Goal: Task Accomplishment & Management: Complete application form

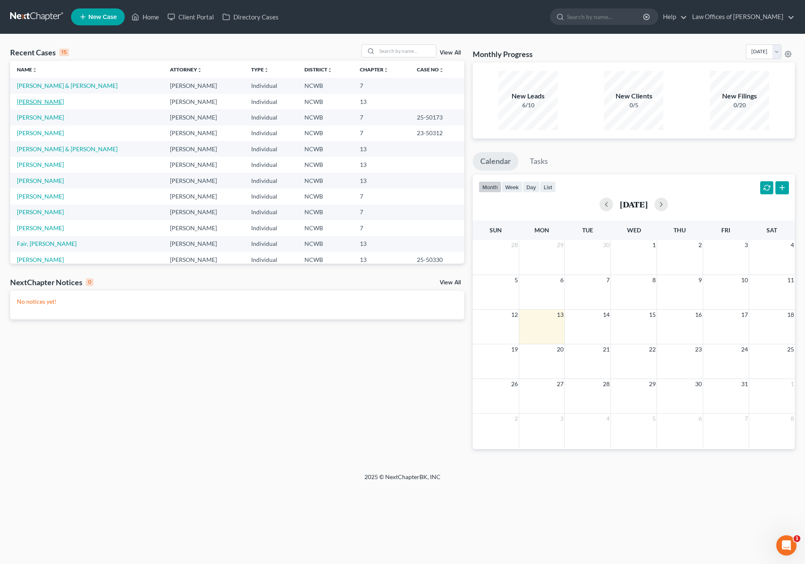
click at [46, 102] on link "[PERSON_NAME]" at bounding box center [40, 101] width 47 height 7
select select "4"
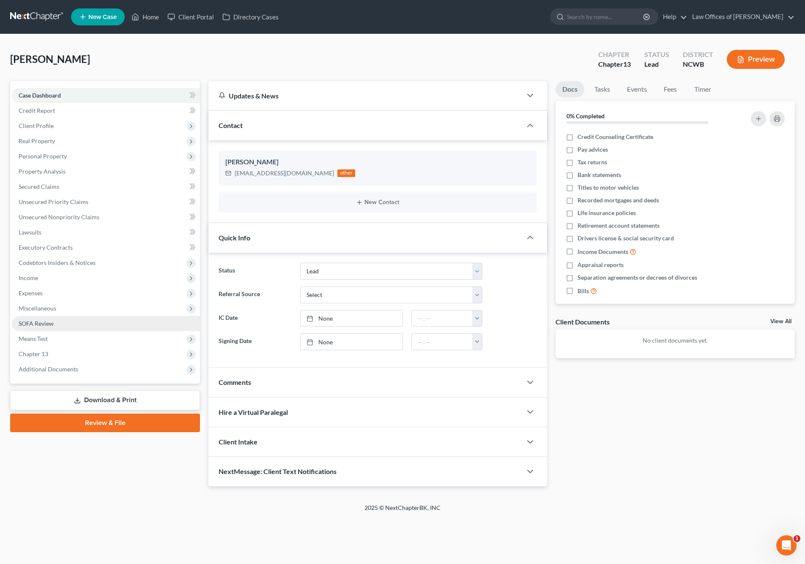
click at [38, 324] on span "SOFA Review" at bounding box center [36, 323] width 35 height 7
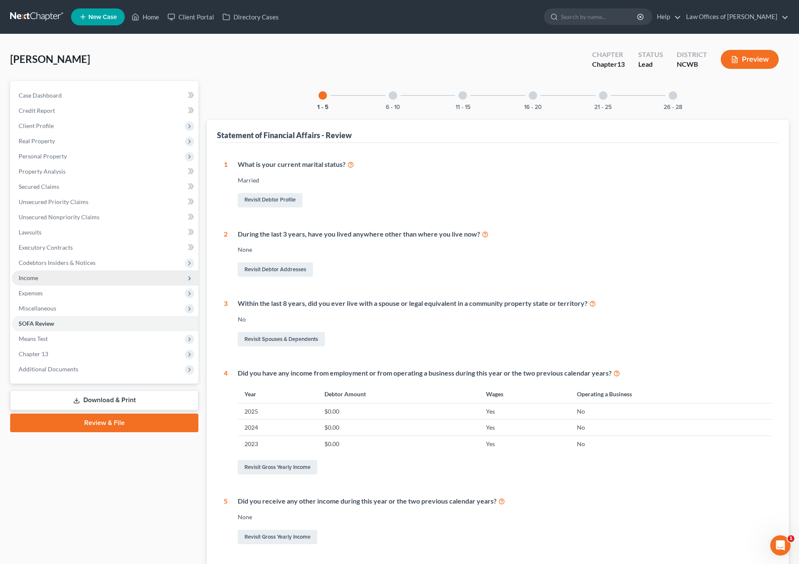
click at [34, 276] on span "Income" at bounding box center [28, 277] width 19 height 7
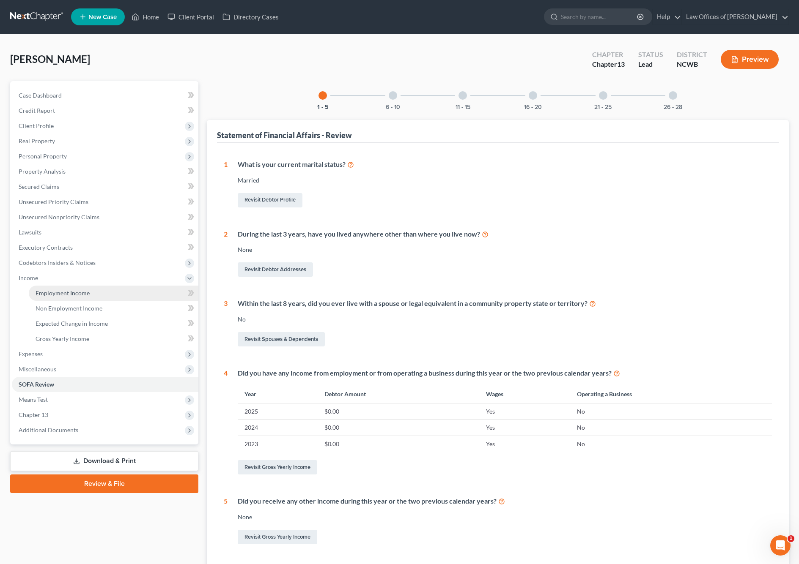
click at [55, 293] on span "Employment Income" at bounding box center [63, 293] width 54 height 7
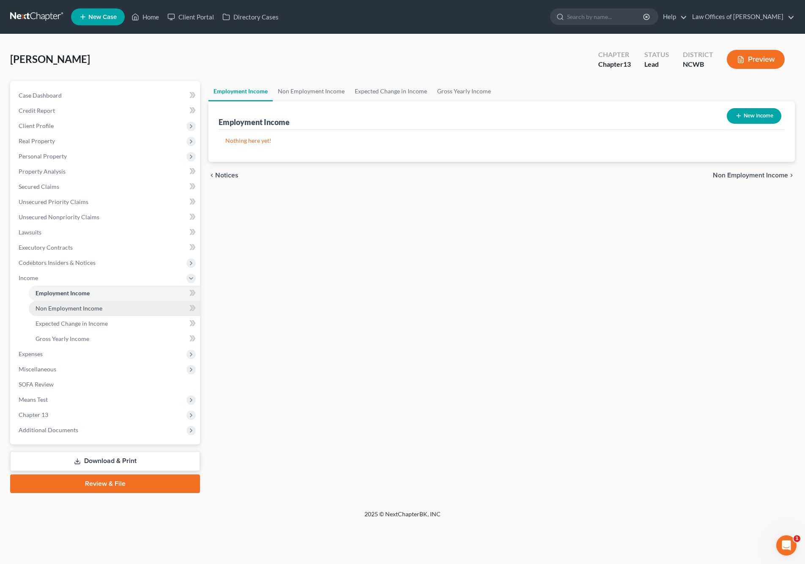
click at [66, 308] on span "Non Employment Income" at bounding box center [69, 308] width 67 height 7
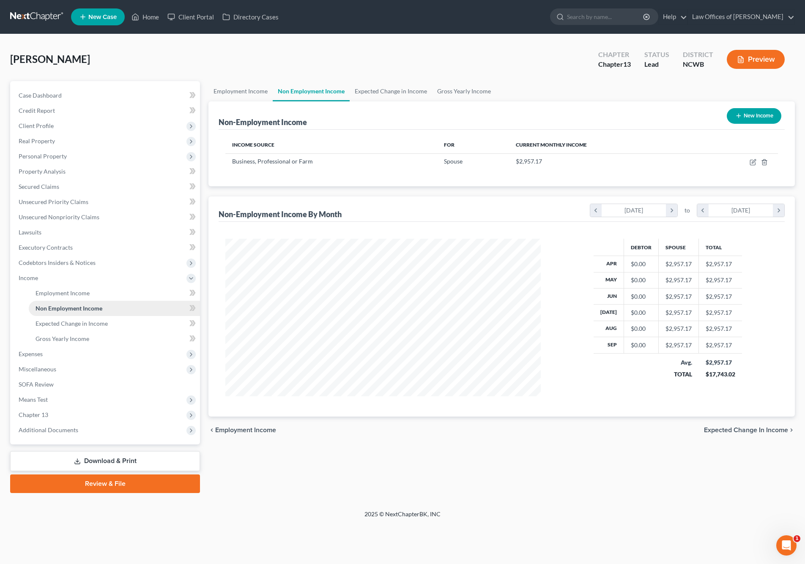
scroll to position [158, 332]
click at [59, 293] on span "Employment Income" at bounding box center [63, 293] width 54 height 7
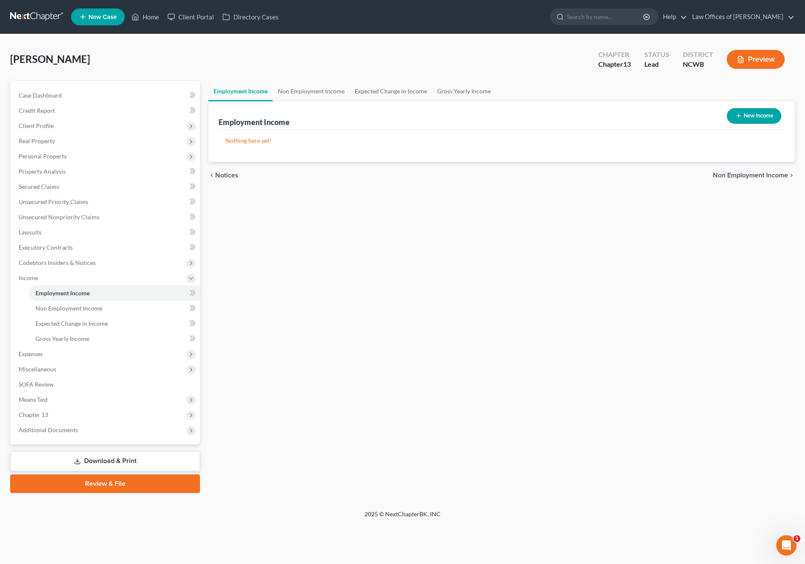
click at [771, 118] on button "New Income" at bounding box center [754, 116] width 55 height 16
select select "0"
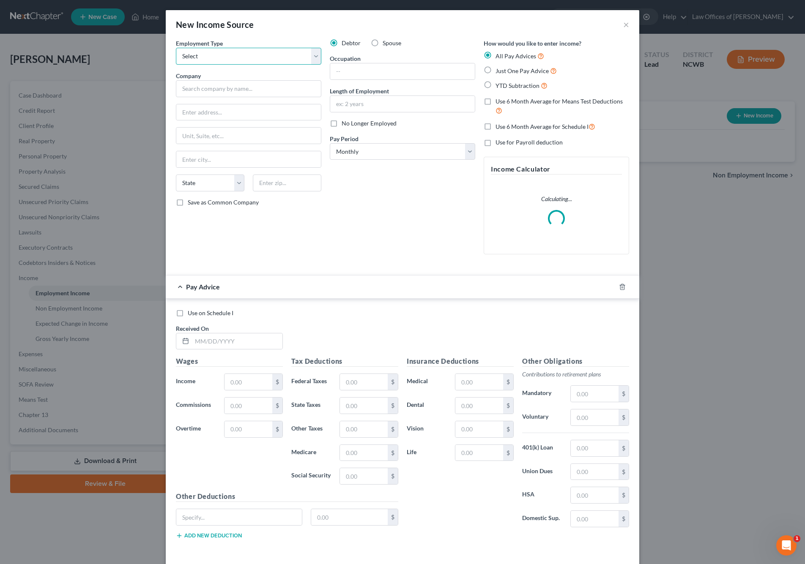
click at [281, 61] on select "Select Full or [DEMOGRAPHIC_DATA] Employment Self Employment" at bounding box center [248, 56] width 145 height 17
select select "0"
click at [176, 48] on select "Select Full or [DEMOGRAPHIC_DATA] Employment Self Employment" at bounding box center [248, 56] width 145 height 17
click at [281, 89] on input "text" at bounding box center [248, 88] width 145 height 17
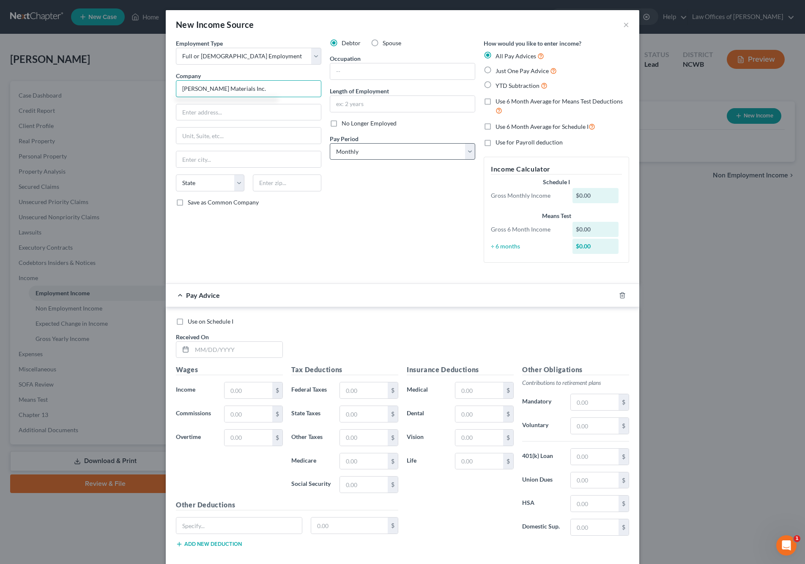
type input "[PERSON_NAME] Materials Inc."
click at [385, 153] on select "Select Monthly Twice Monthly Every Other Week Weekly" at bounding box center [402, 151] width 145 height 17
select select "3"
click at [330, 143] on select "Select Monthly Twice Monthly Every Other Week Weekly" at bounding box center [402, 151] width 145 height 17
click at [495, 71] on label "Just One Pay Advice" at bounding box center [525, 71] width 61 height 10
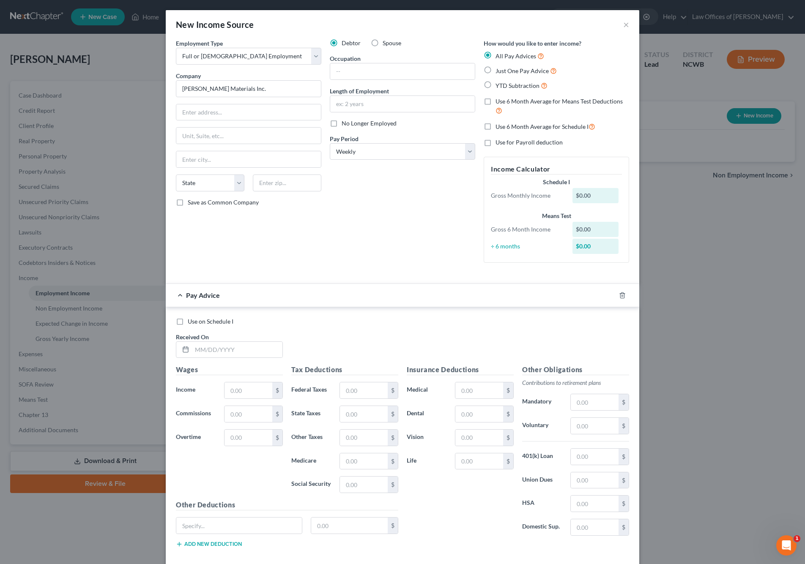
click at [499, 71] on input "Just One Pay Advice" at bounding box center [501, 68] width 5 height 5
radio input "true"
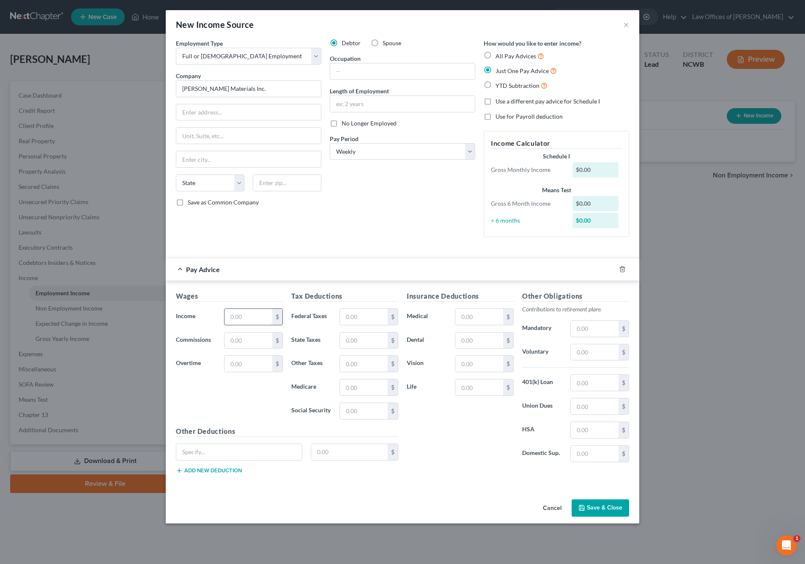
click at [235, 321] on input "text" at bounding box center [248, 317] width 48 height 16
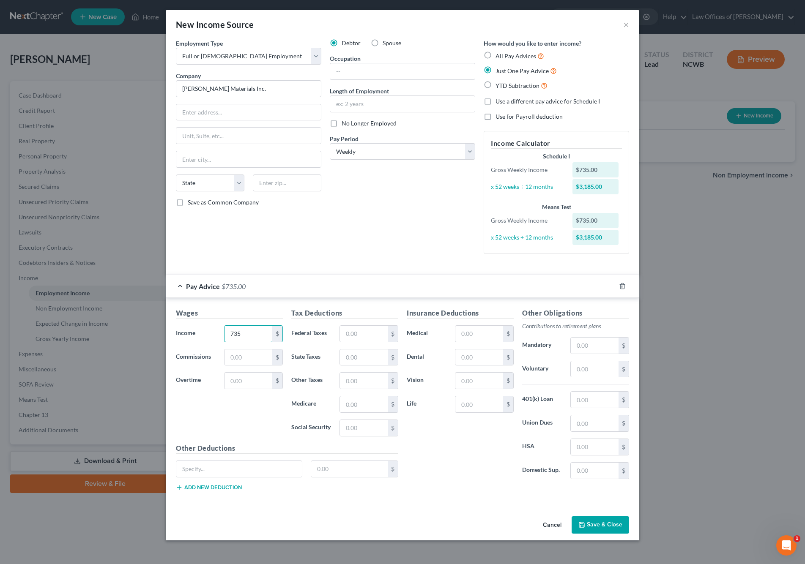
type input "735"
click at [606, 527] on button "Save & Close" at bounding box center [600, 526] width 57 height 18
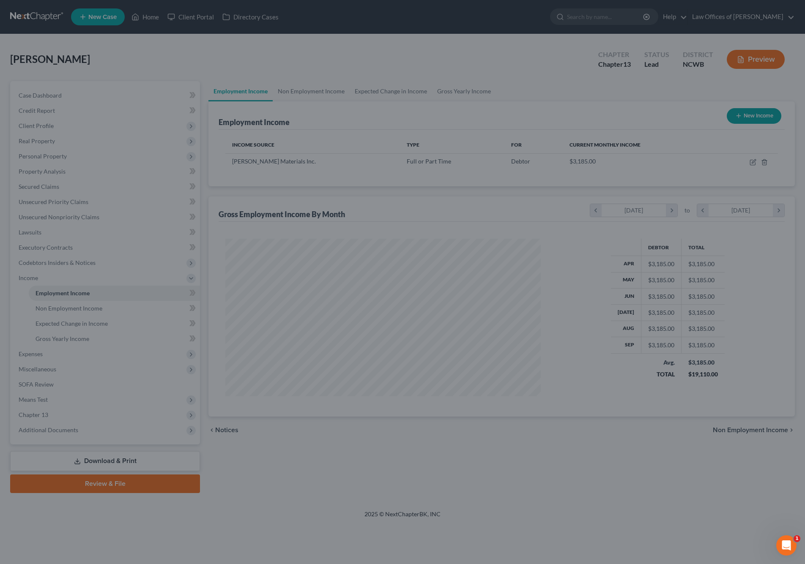
scroll to position [158, 332]
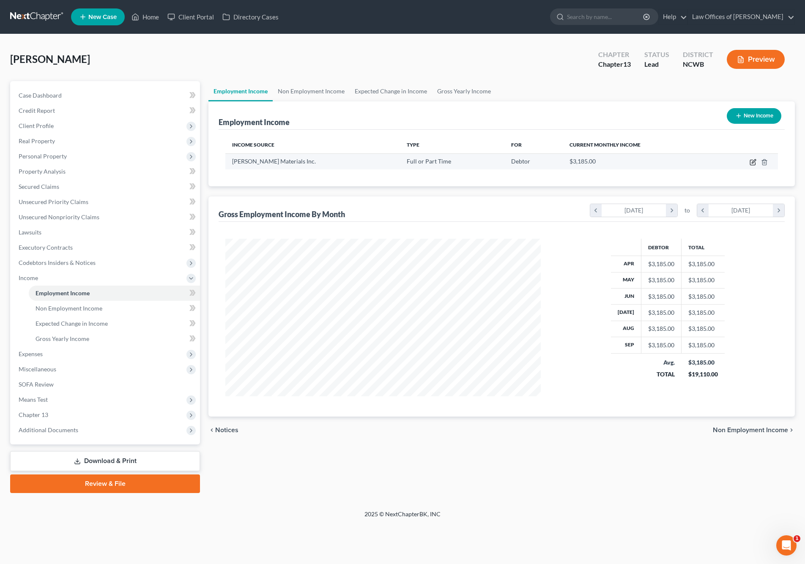
click at [752, 162] on icon "button" at bounding box center [752, 162] width 7 height 7
select select "0"
select select "3"
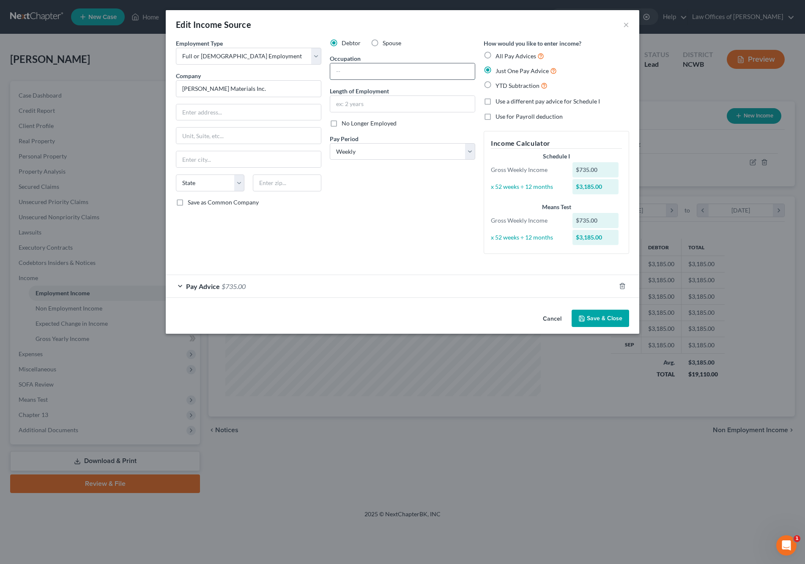
click at [337, 73] on input "text" at bounding box center [402, 71] width 145 height 16
type input "driver"
click at [594, 317] on button "Save & Close" at bounding box center [600, 319] width 57 height 18
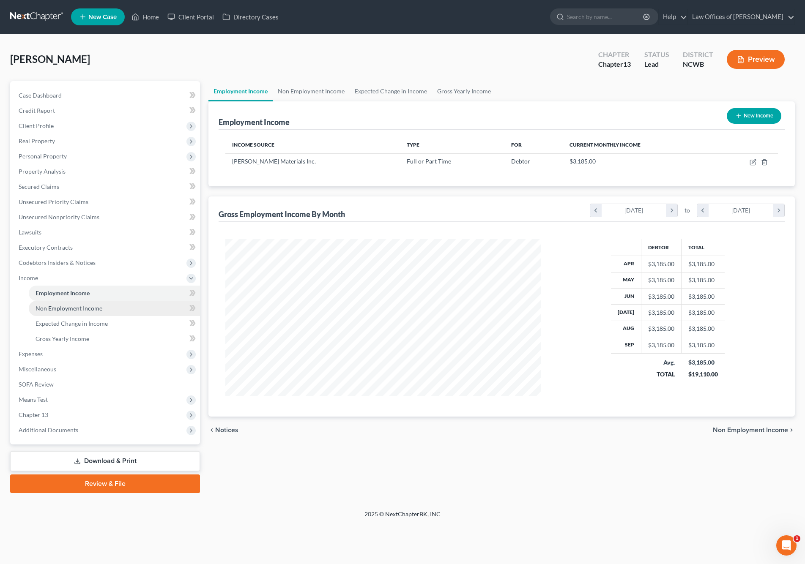
click at [86, 309] on span "Non Employment Income" at bounding box center [69, 308] width 67 height 7
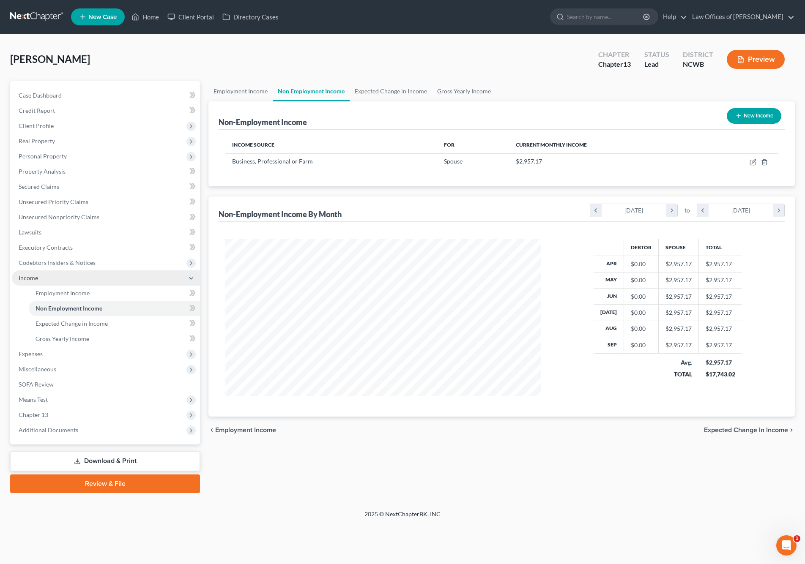
scroll to position [158, 332]
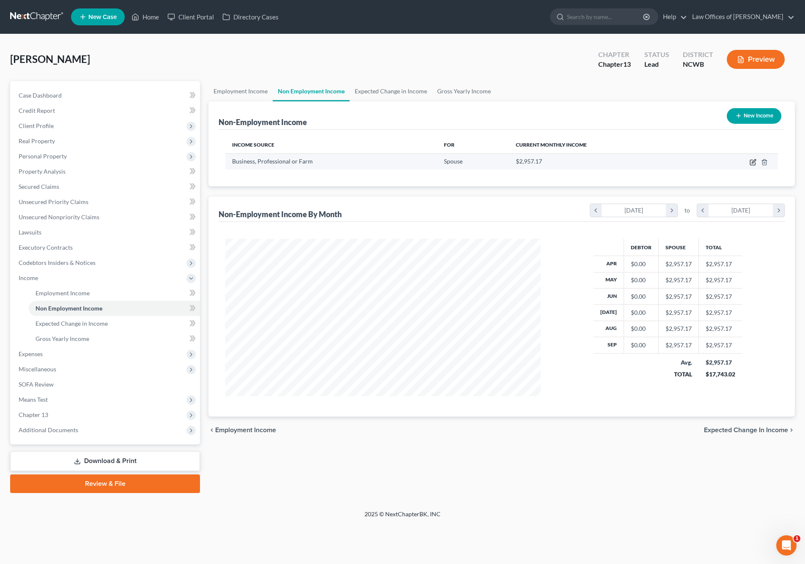
click at [751, 161] on icon "button" at bounding box center [752, 162] width 7 height 7
select select "10"
select select "0"
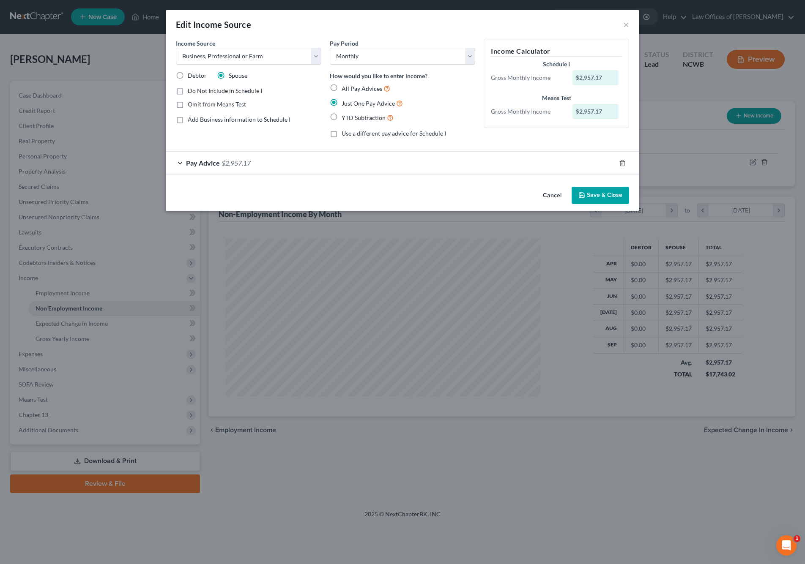
click at [225, 164] on span "$2,957.17" at bounding box center [236, 163] width 29 height 8
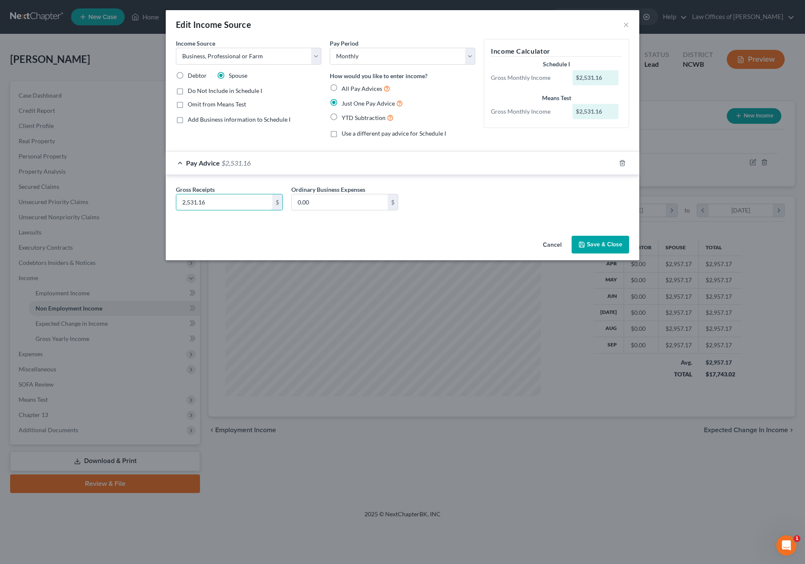
type input "2,531.16"
click at [594, 240] on button "Save & Close" at bounding box center [600, 245] width 57 height 18
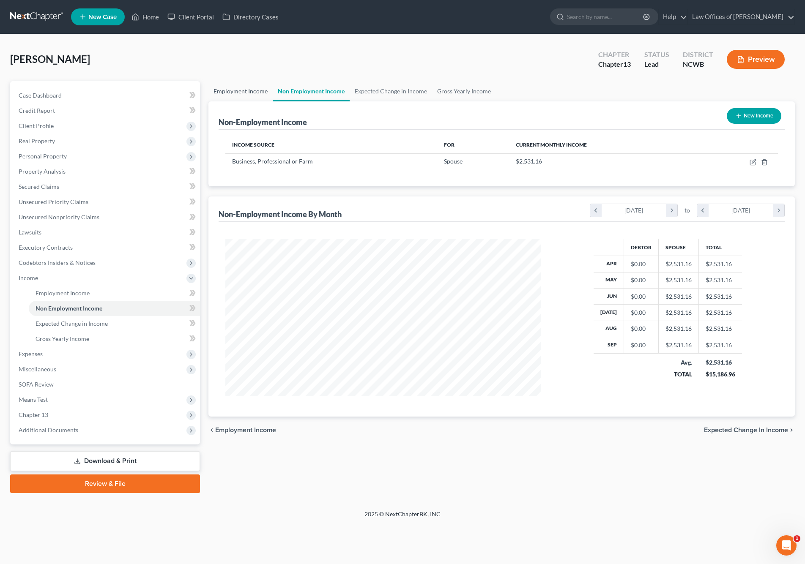
click at [245, 90] on link "Employment Income" at bounding box center [240, 91] width 64 height 20
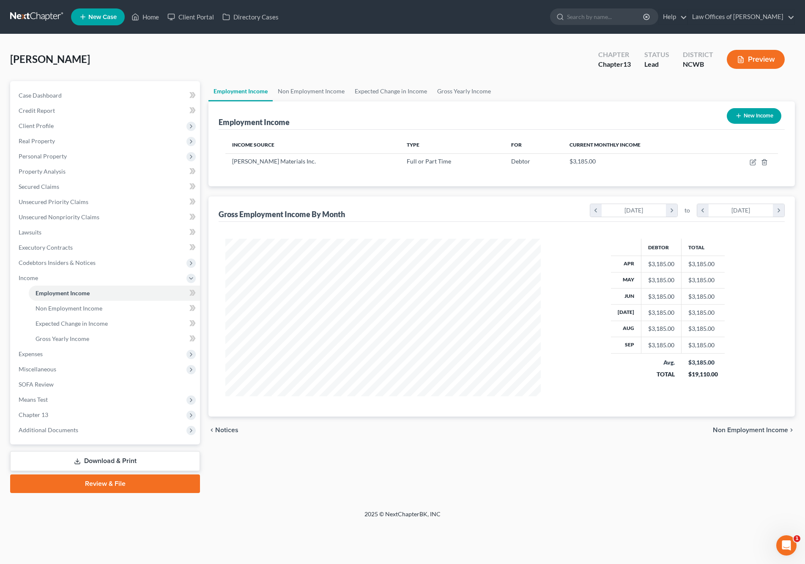
scroll to position [158, 332]
click at [400, 93] on link "Expected Change in Income" at bounding box center [391, 91] width 82 height 20
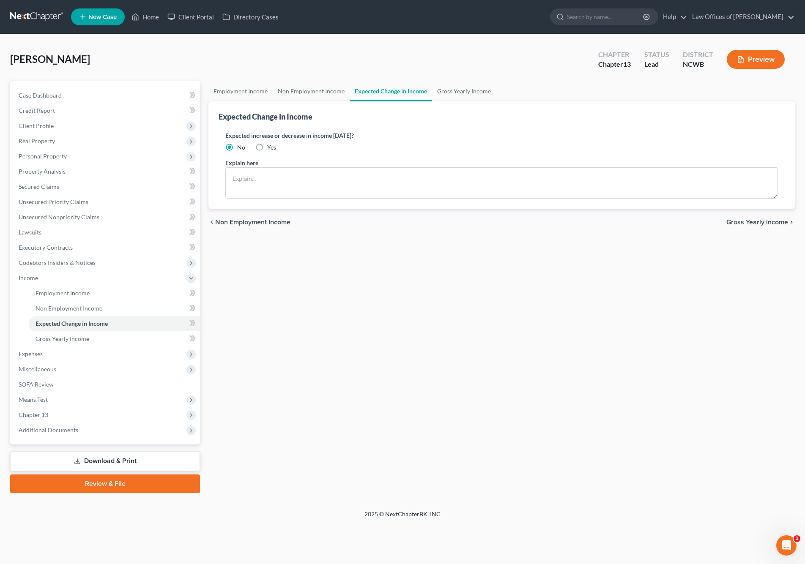
click at [267, 147] on label "Yes" at bounding box center [271, 147] width 9 height 8
click at [271, 147] on input "Yes" at bounding box center [273, 145] width 5 height 5
radio input "true"
click at [264, 171] on textarea at bounding box center [501, 182] width 553 height 31
click at [332, 179] on textarea "Debtor 1 - just started job - driving for new company - makes $21 / hr min of 3…" at bounding box center [501, 182] width 553 height 31
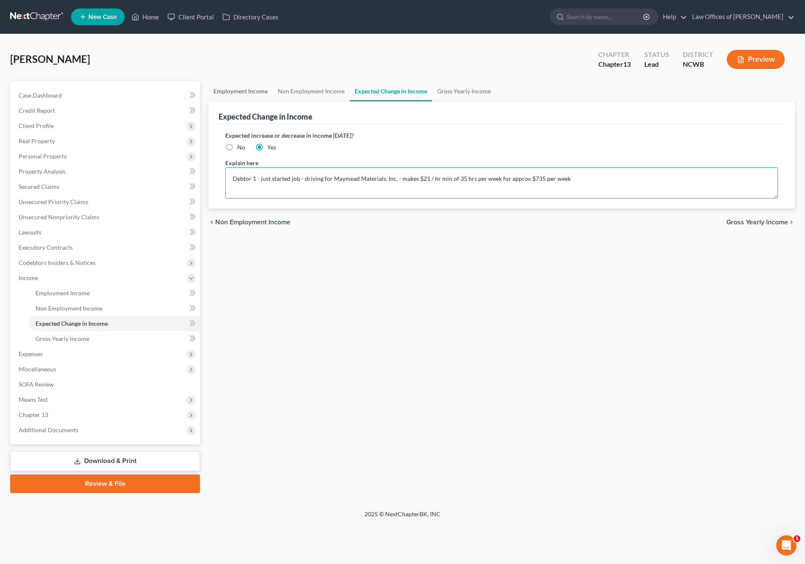
type textarea "Debtor 1 - just started job - driving for Maymead Materials, Inc. - makes $21 /…"
click at [258, 91] on link "Employment Income" at bounding box center [240, 91] width 64 height 20
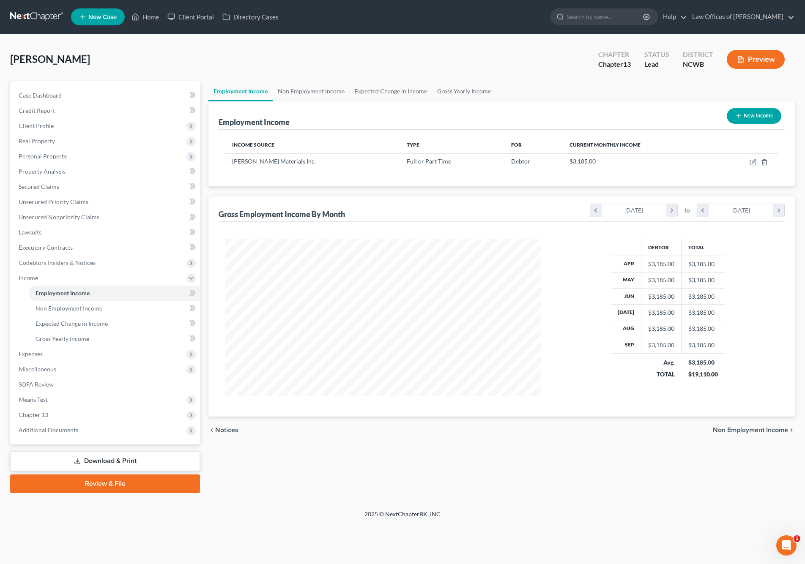
scroll to position [158, 332]
click at [754, 162] on icon "button" at bounding box center [754, 161] width 4 height 4
select select "0"
select select "3"
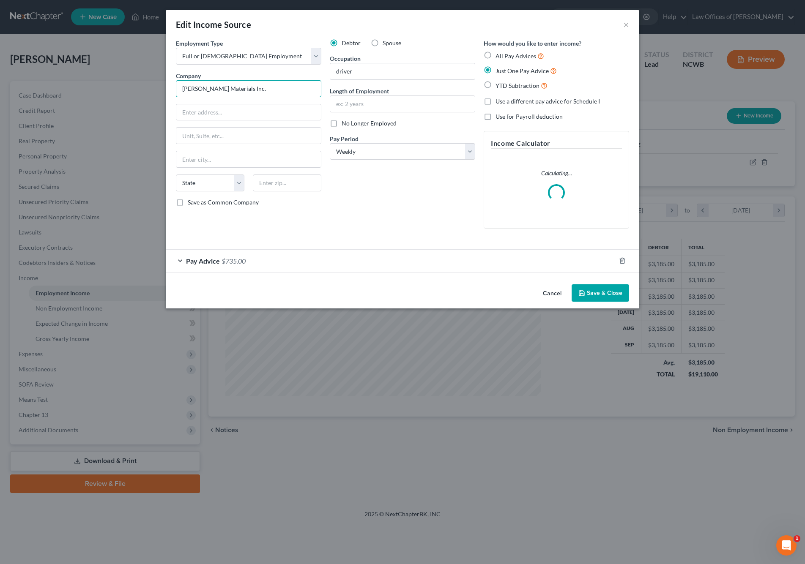
click at [197, 87] on input "[PERSON_NAME] Materials Inc." at bounding box center [248, 88] width 145 height 17
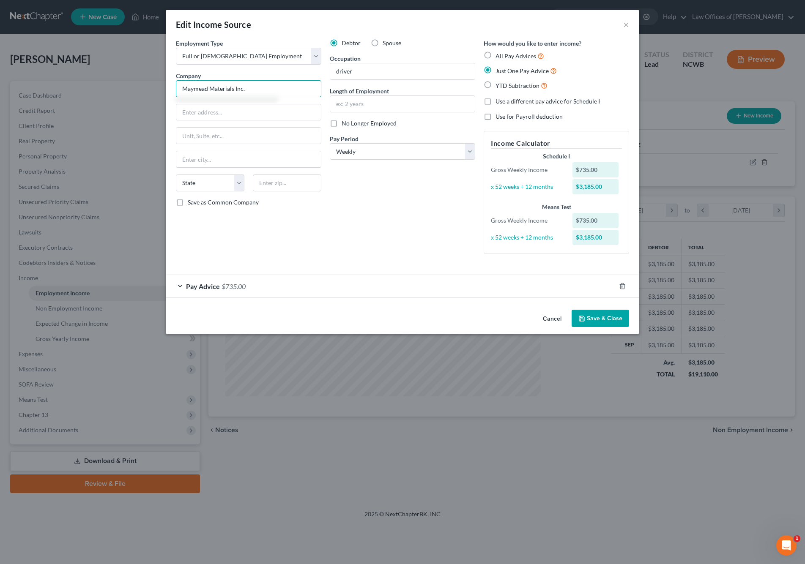
type input "Maymead Materials Inc."
click at [597, 317] on button "Save & Close" at bounding box center [600, 319] width 57 height 18
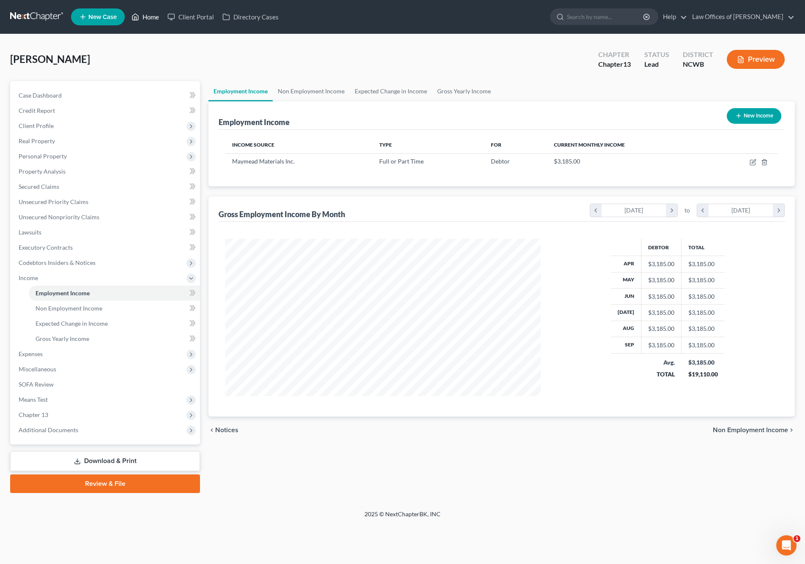
click at [147, 17] on link "Home" at bounding box center [145, 16] width 36 height 15
